Goal: Task Accomplishment & Management: Use online tool/utility

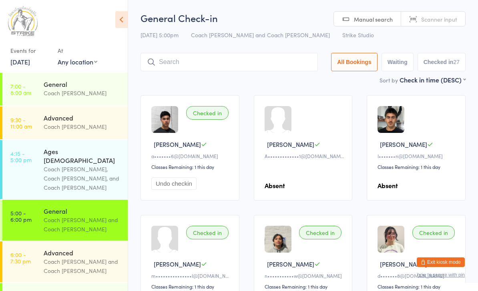
scroll to position [52, 0]
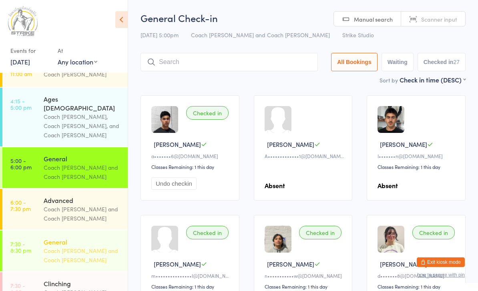
click at [81, 246] on div "Coach [PERSON_NAME] and Coach [PERSON_NAME]" at bounding box center [82, 255] width 77 height 18
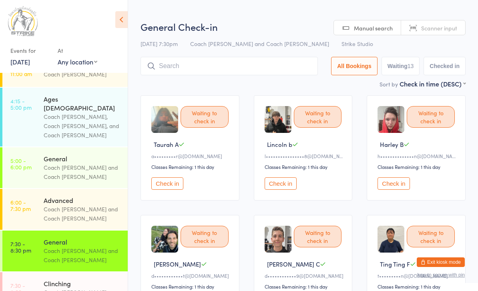
click at [265, 61] on input "search" at bounding box center [229, 66] width 177 height 18
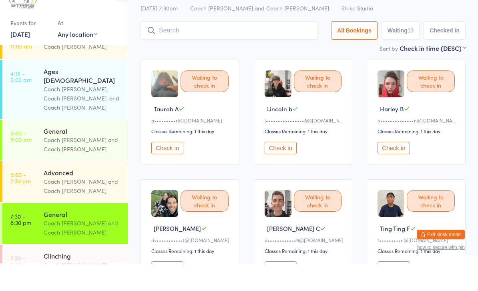
scroll to position [30, 0]
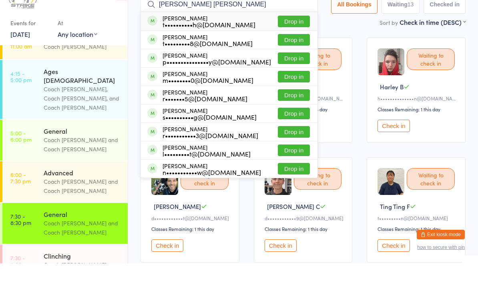
type input "[PERSON_NAME] [PERSON_NAME]"
click at [296, 43] on button "Drop in" at bounding box center [294, 49] width 32 height 12
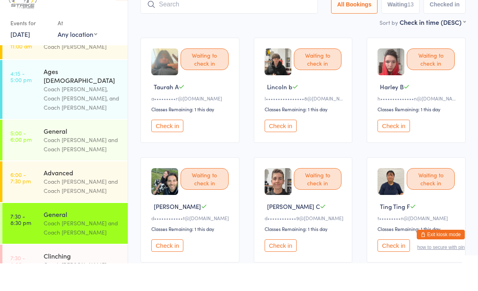
scroll to position [0, 0]
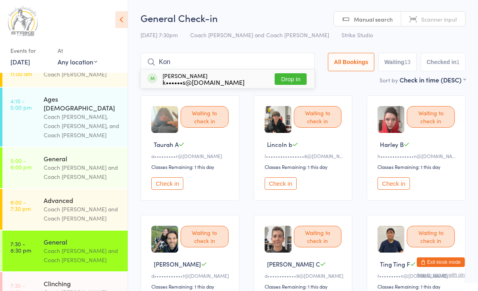
type input "Kon"
click at [290, 76] on button "Drop in" at bounding box center [291, 79] width 32 height 12
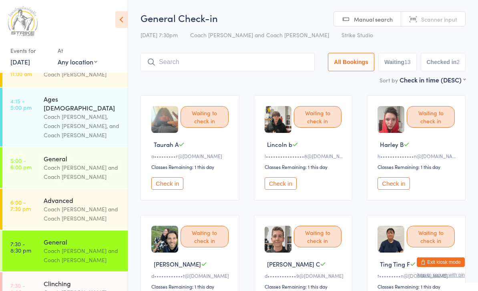
click at [170, 189] on button "Check in" at bounding box center [167, 183] width 32 height 12
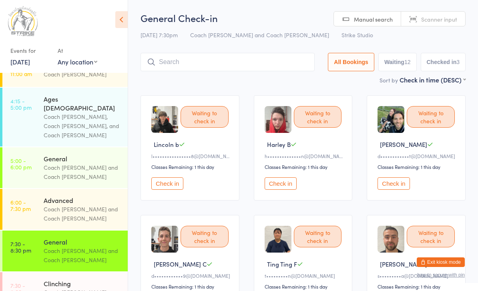
click at [169, 183] on button "Check in" at bounding box center [167, 183] width 32 height 12
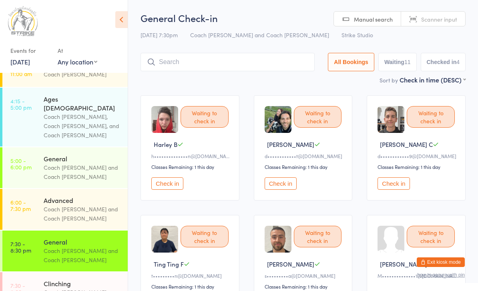
click at [248, 58] on input "search" at bounding box center [228, 62] width 174 height 18
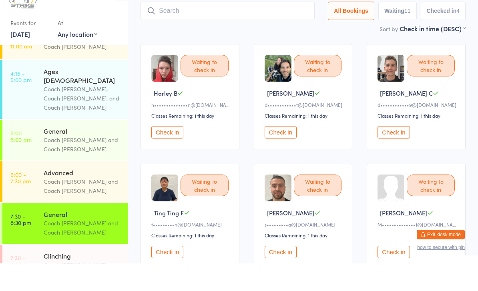
scroll to position [26, 0]
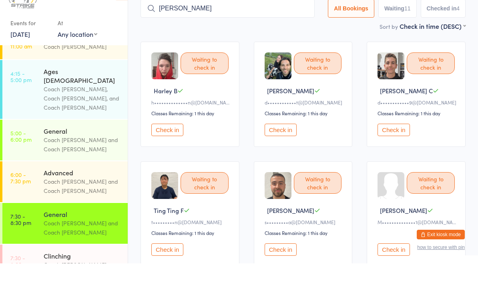
scroll to position [54, 0]
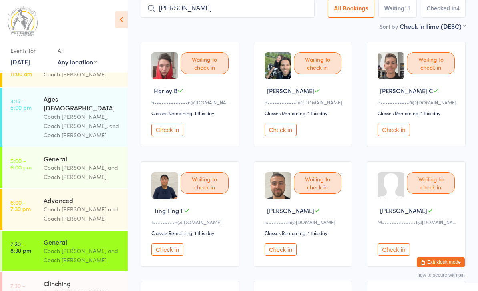
click at [204, 9] on input "[PERSON_NAME]" at bounding box center [228, 8] width 174 height 18
type input "[PERSON_NAME]"
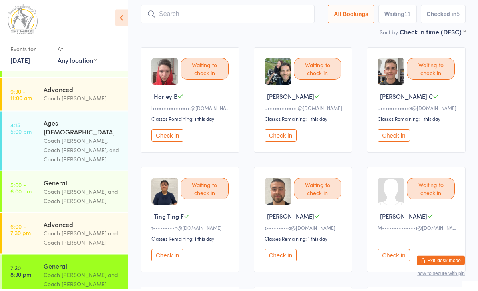
scroll to position [40, 0]
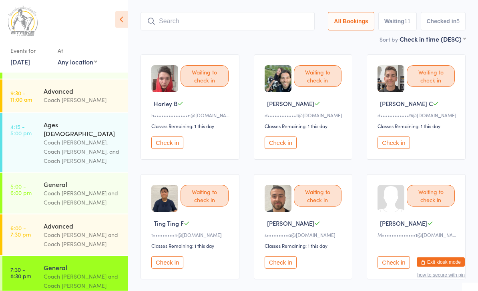
click at [216, 31] on input "search" at bounding box center [228, 21] width 174 height 18
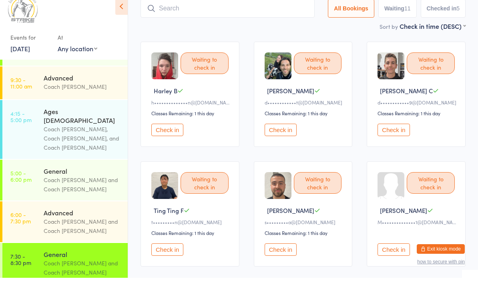
click at [207, 12] on input "search" at bounding box center [228, 21] width 174 height 18
type input "K"
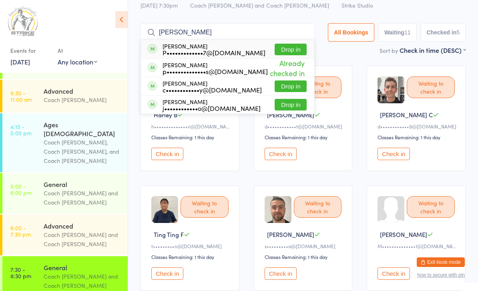
scroll to position [0, 0]
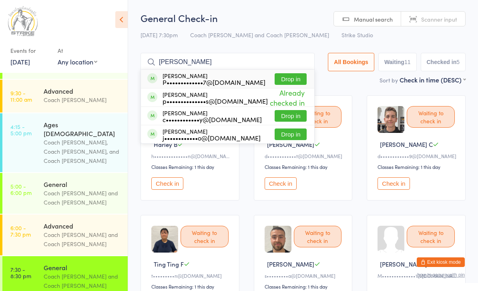
click at [206, 59] on input "[PERSON_NAME]" at bounding box center [228, 62] width 174 height 18
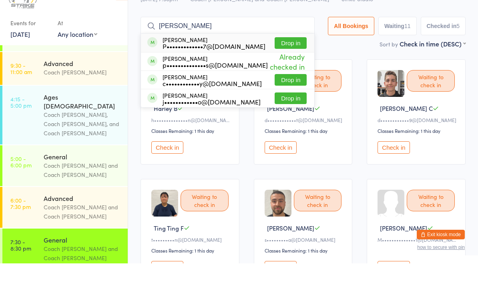
scroll to position [26, 0]
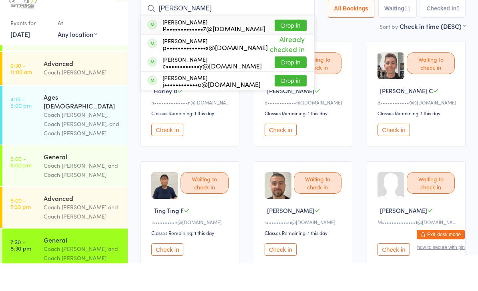
type input "[PERSON_NAME]"
click at [183, 46] on div "[PERSON_NAME] P•••••••••••••7@[DOMAIN_NAME]" at bounding box center [214, 52] width 103 height 13
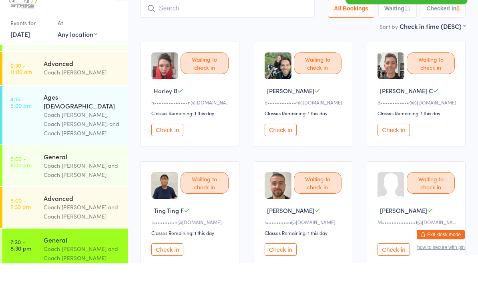
click at [161, 151] on button "Check in" at bounding box center [167, 157] width 32 height 12
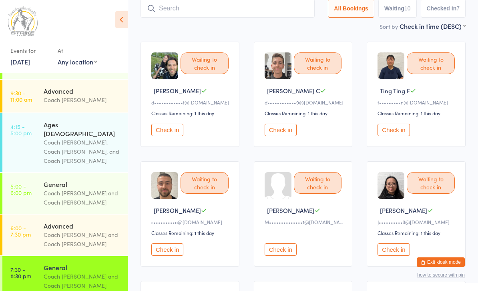
click at [394, 250] on button "Check in" at bounding box center [394, 250] width 32 height 12
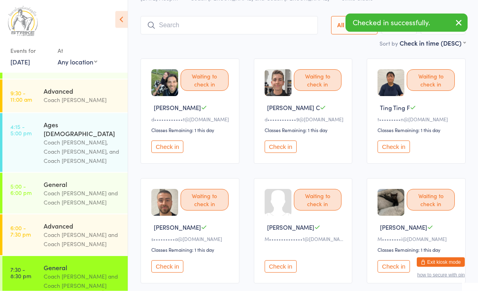
scroll to position [0, 0]
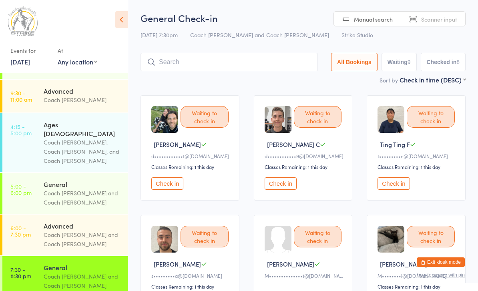
click at [165, 185] on button "Check in" at bounding box center [167, 183] width 32 height 12
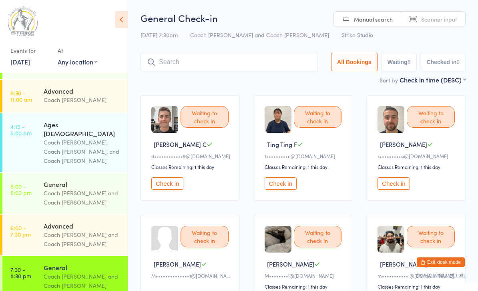
click at [170, 57] on input "search" at bounding box center [229, 62] width 177 height 18
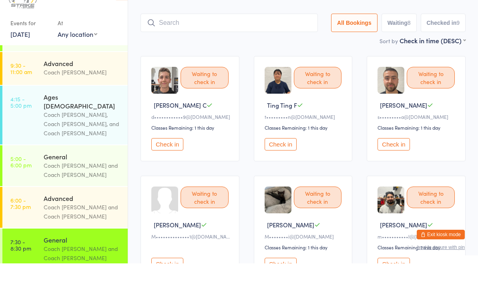
scroll to position [26, 0]
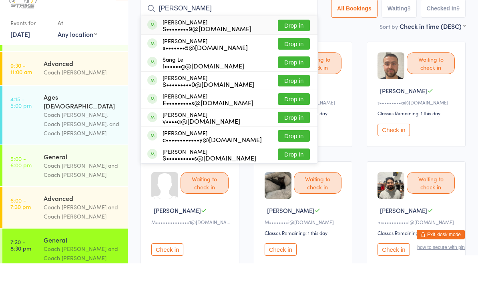
type input "[PERSON_NAME]"
click at [282, 47] on button "Drop in" at bounding box center [294, 53] width 32 height 12
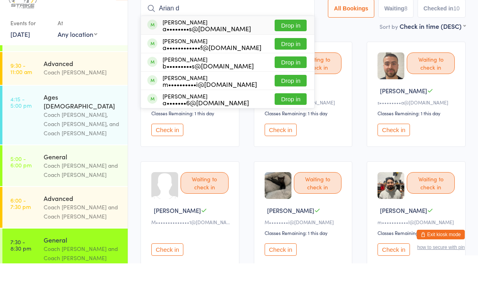
type input "Arian d"
click at [292, 47] on button "Drop in" at bounding box center [291, 53] width 32 height 12
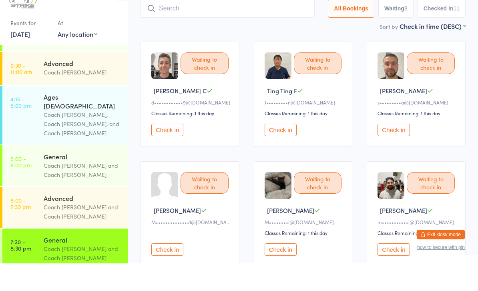
click at [173, 151] on button "Check in" at bounding box center [167, 157] width 32 height 12
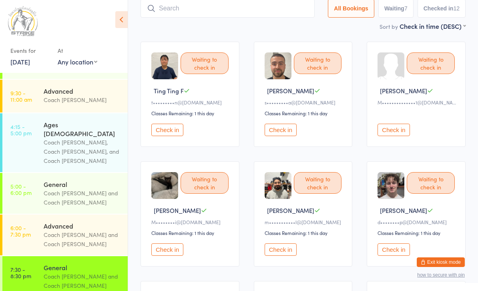
click at [171, 8] on input "search" at bounding box center [228, 8] width 174 height 18
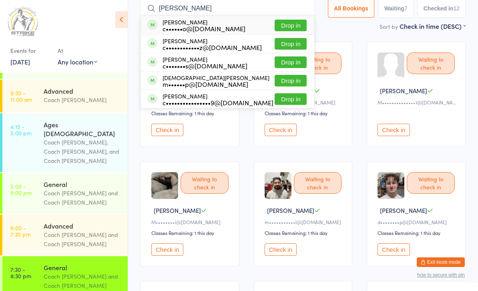
type input "[PERSON_NAME]"
click at [278, 30] on button "Drop in" at bounding box center [291, 26] width 32 height 12
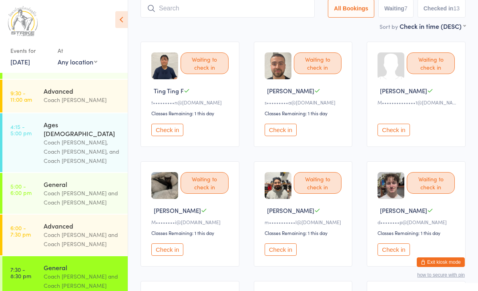
click at [288, 136] on button "Check in" at bounding box center [281, 130] width 32 height 12
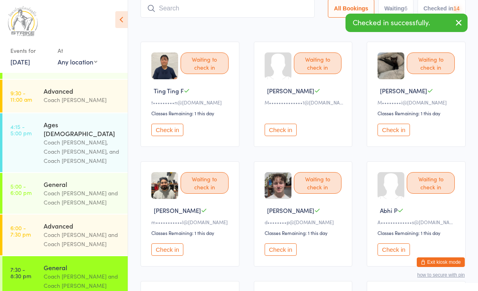
click at [280, 256] on button "Check in" at bounding box center [281, 250] width 32 height 12
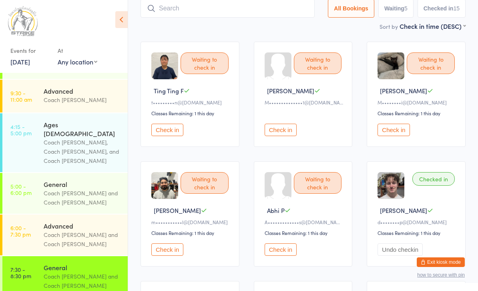
click at [393, 136] on button "Check in" at bounding box center [394, 130] width 32 height 12
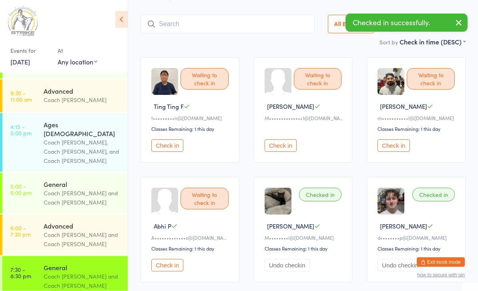
scroll to position [29, 0]
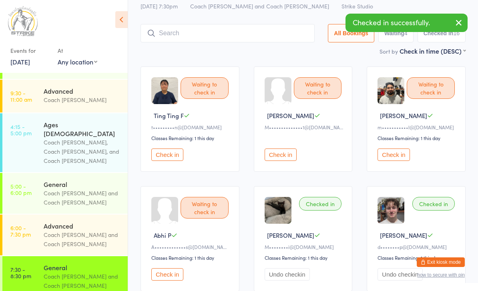
click at [242, 35] on input "search" at bounding box center [228, 33] width 174 height 18
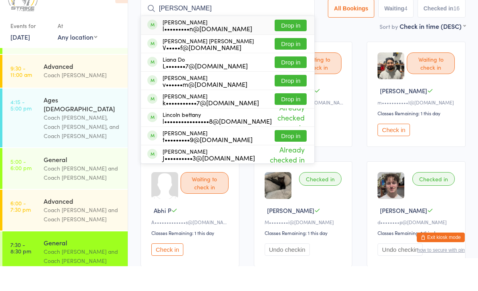
type input "[PERSON_NAME]"
click at [287, 44] on button "Drop in" at bounding box center [291, 50] width 32 height 12
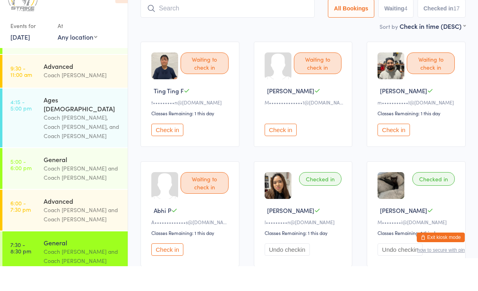
click at [165, 149] on button "Check in" at bounding box center [167, 155] width 32 height 12
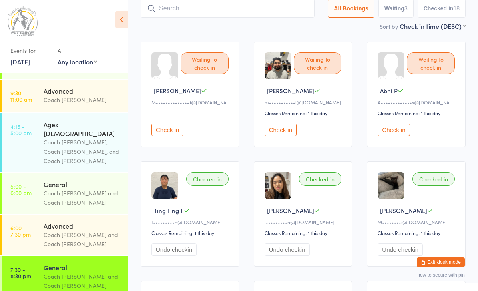
click at [162, 125] on div "Check in" at bounding box center [191, 124] width 80 height 23
click at [400, 131] on button "Check in" at bounding box center [394, 130] width 32 height 12
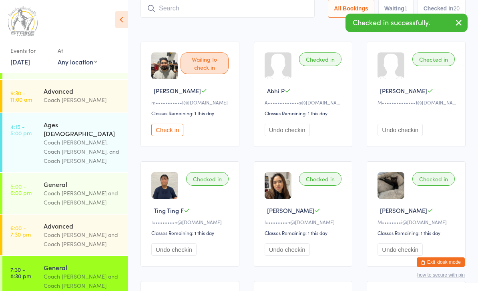
click at [170, 136] on button "Check in" at bounding box center [167, 130] width 32 height 12
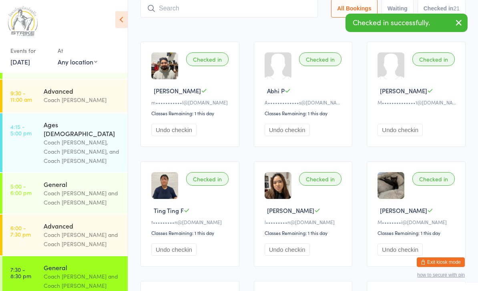
click at [168, 136] on button "Undo checkin" at bounding box center [173, 130] width 45 height 12
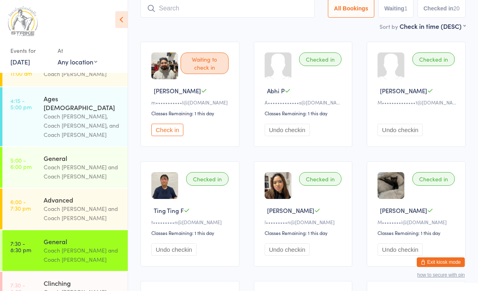
scroll to position [52, 0]
click at [89, 288] on div "Coach [PERSON_NAME]" at bounding box center [82, 292] width 77 height 9
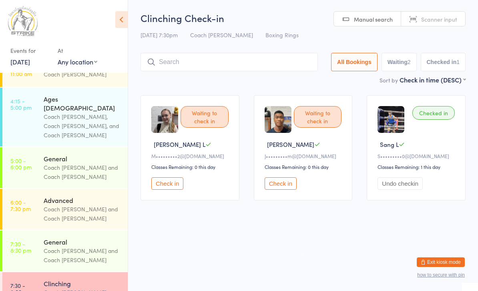
click at [195, 51] on div "Clinching Check-in [DATE] 7:30pm Coach [PERSON_NAME] Boxing Rings Manual search…" at bounding box center [303, 43] width 325 height 64
click at [241, 258] on html "You have now entered Kiosk Mode. Members will be able to check themselves in us…" at bounding box center [239, 145] width 478 height 291
click at [163, 60] on input "search" at bounding box center [229, 62] width 177 height 18
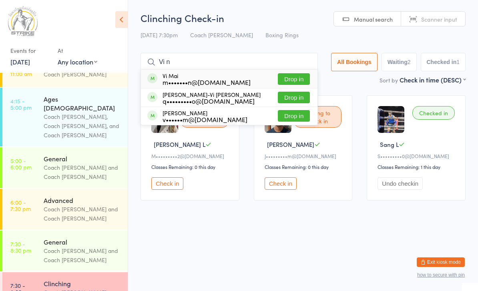
click at [172, 208] on div "Waiting to check in [PERSON_NAME]•••••••••2@[DOMAIN_NAME] Classes Remaining: 0 …" at bounding box center [303, 148] width 340 height 120
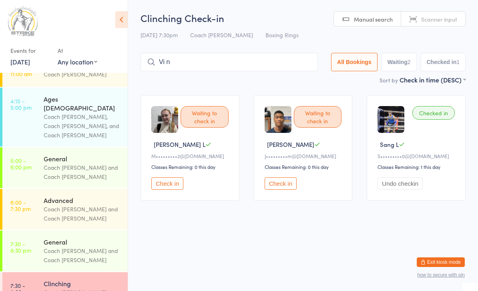
click at [186, 64] on input "Vi n" at bounding box center [229, 62] width 177 height 18
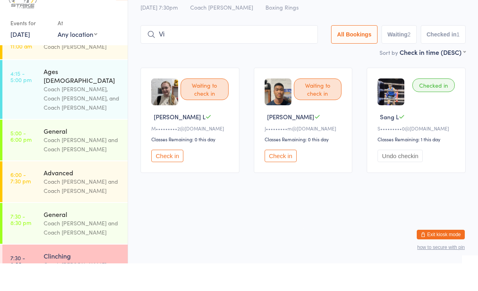
type input "V"
click at [71, 246] on div "Coach [PERSON_NAME] and Coach [PERSON_NAME]" at bounding box center [82, 255] width 77 height 18
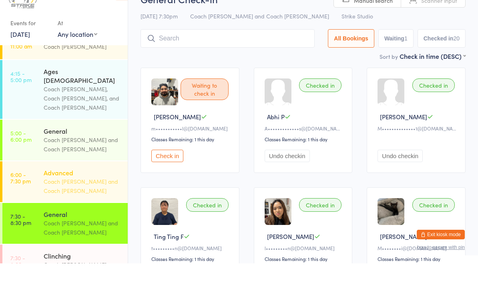
click at [52, 196] on div "Advanced" at bounding box center [82, 200] width 77 height 9
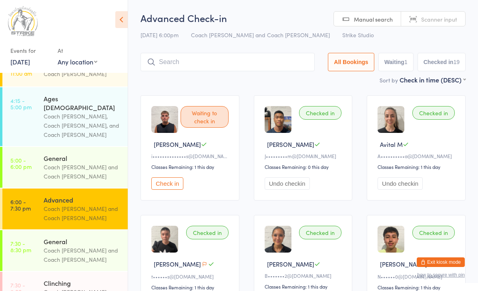
scroll to position [52, 0]
click at [62, 288] on div "Coach [PERSON_NAME]" at bounding box center [82, 292] width 77 height 9
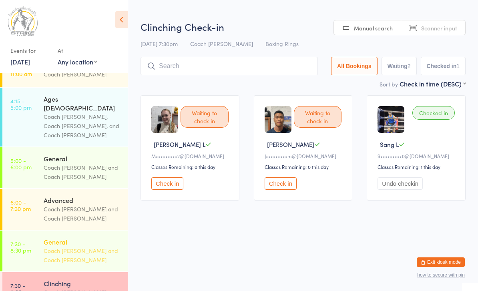
click at [42, 231] on link "7:30 - 8:30 pm General Coach [PERSON_NAME] and Coach [PERSON_NAME]" at bounding box center [64, 251] width 125 height 41
